Goal: Navigation & Orientation: Go to known website

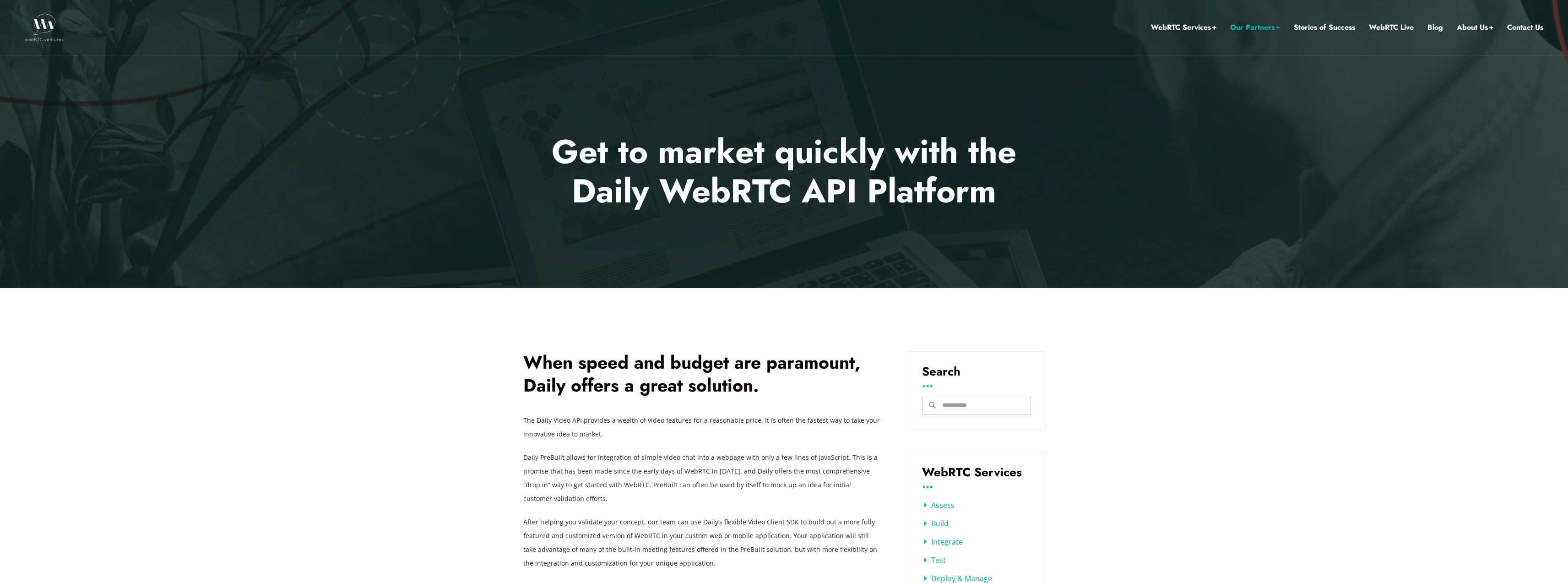
click at [44, 22] on img at bounding box center [44, 27] width 39 height 27
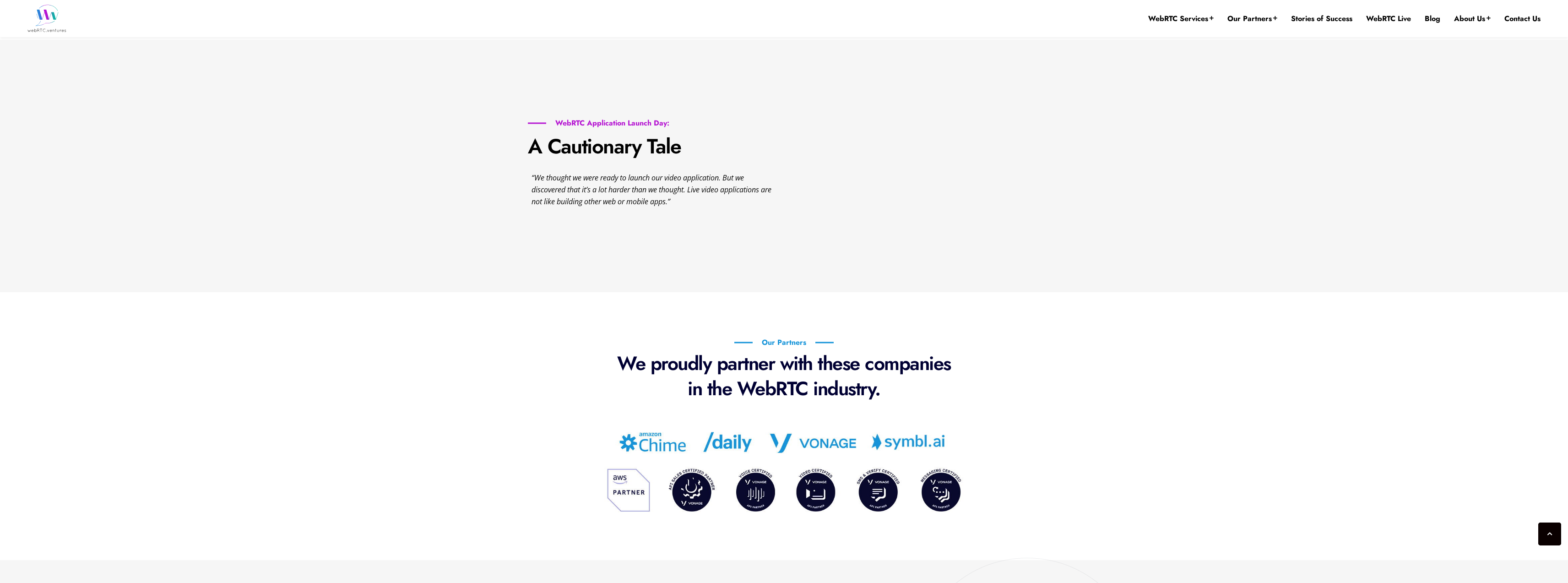
scroll to position [1194, 0]
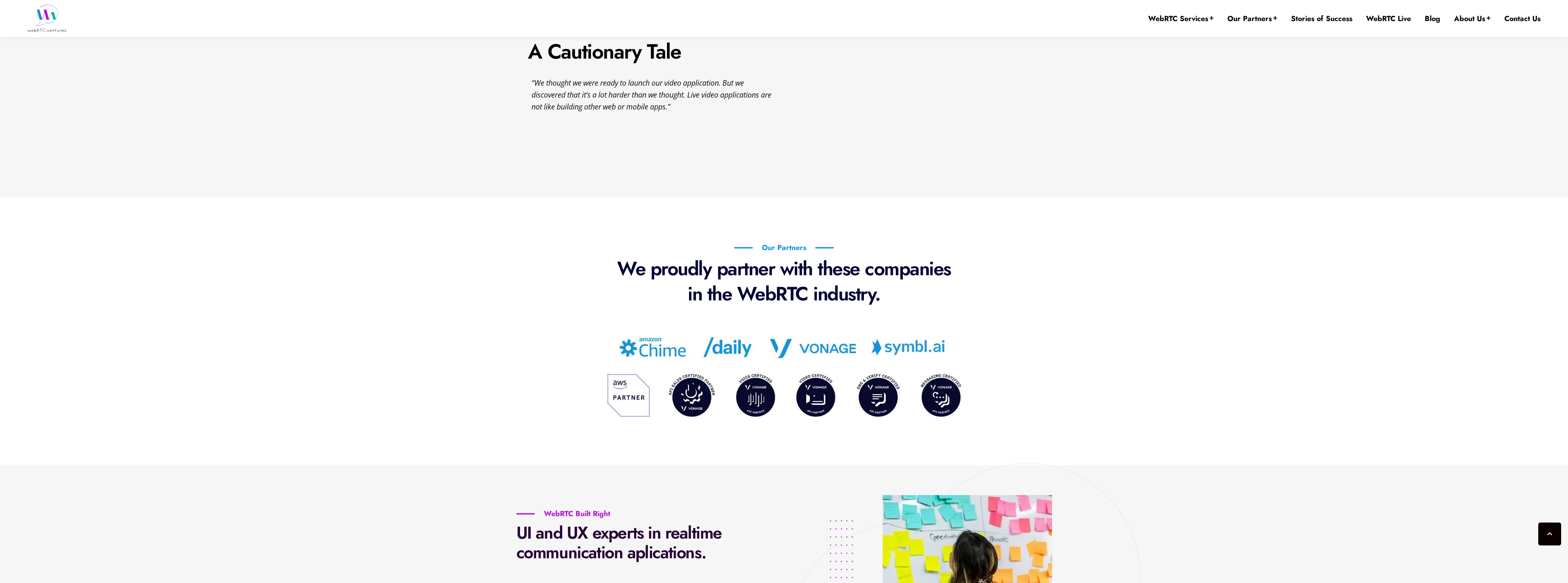
click at [919, 353] on img at bounding box center [783, 375] width 402 height 93
click at [921, 350] on img at bounding box center [783, 375] width 402 height 93
